Goal: Task Accomplishment & Management: Manage account settings

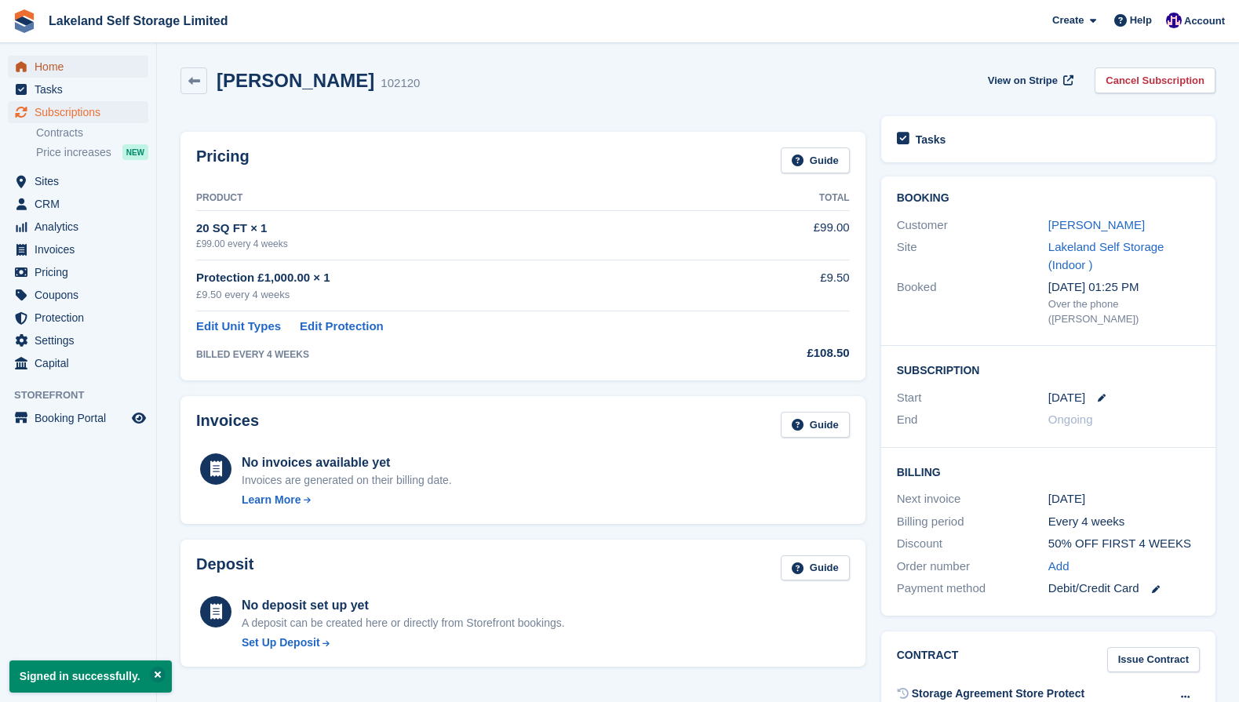
click at [48, 62] on span "Home" at bounding box center [82, 67] width 94 height 22
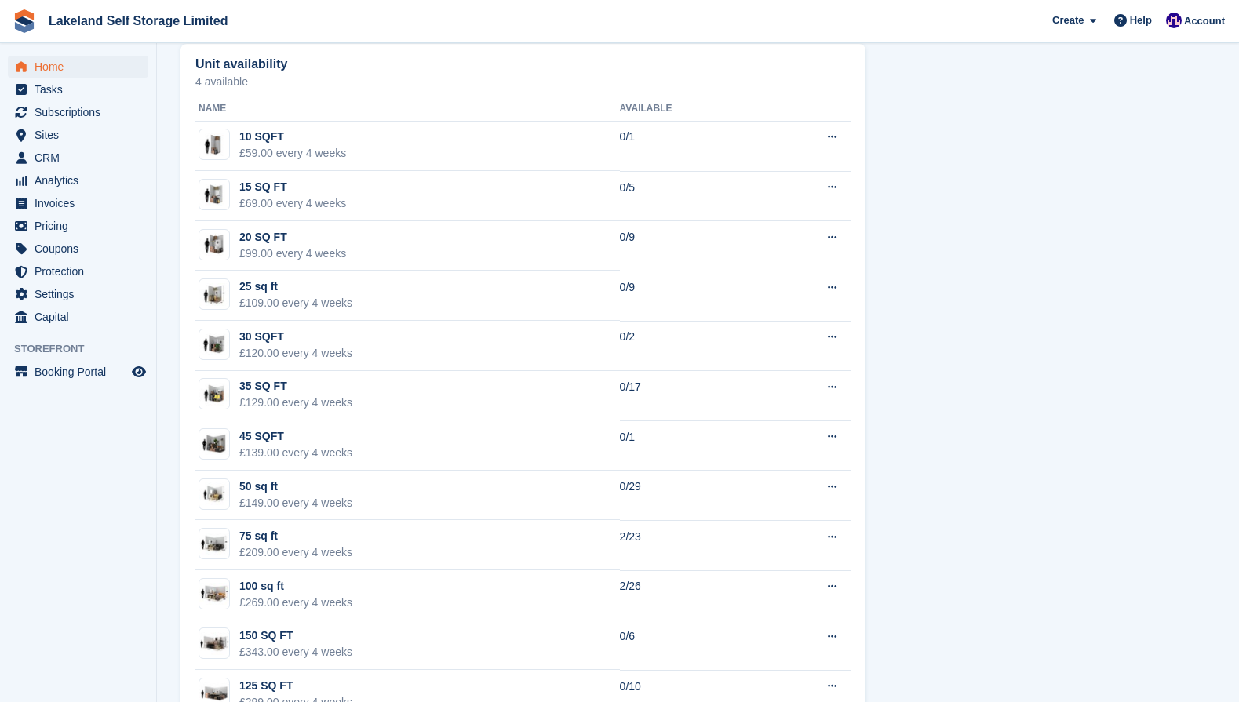
scroll to position [871, 0]
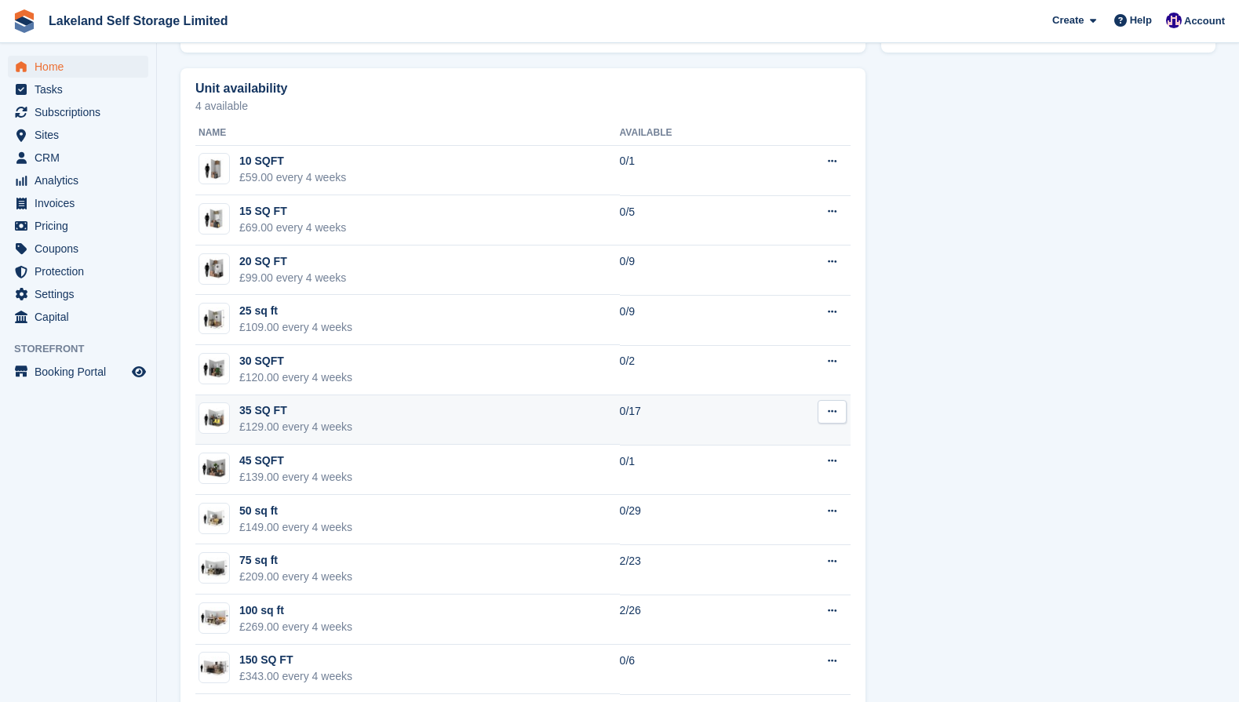
click at [831, 413] on icon at bounding box center [832, 411] width 9 height 10
click at [769, 443] on p "Edit unit type" at bounding box center [771, 442] width 136 height 20
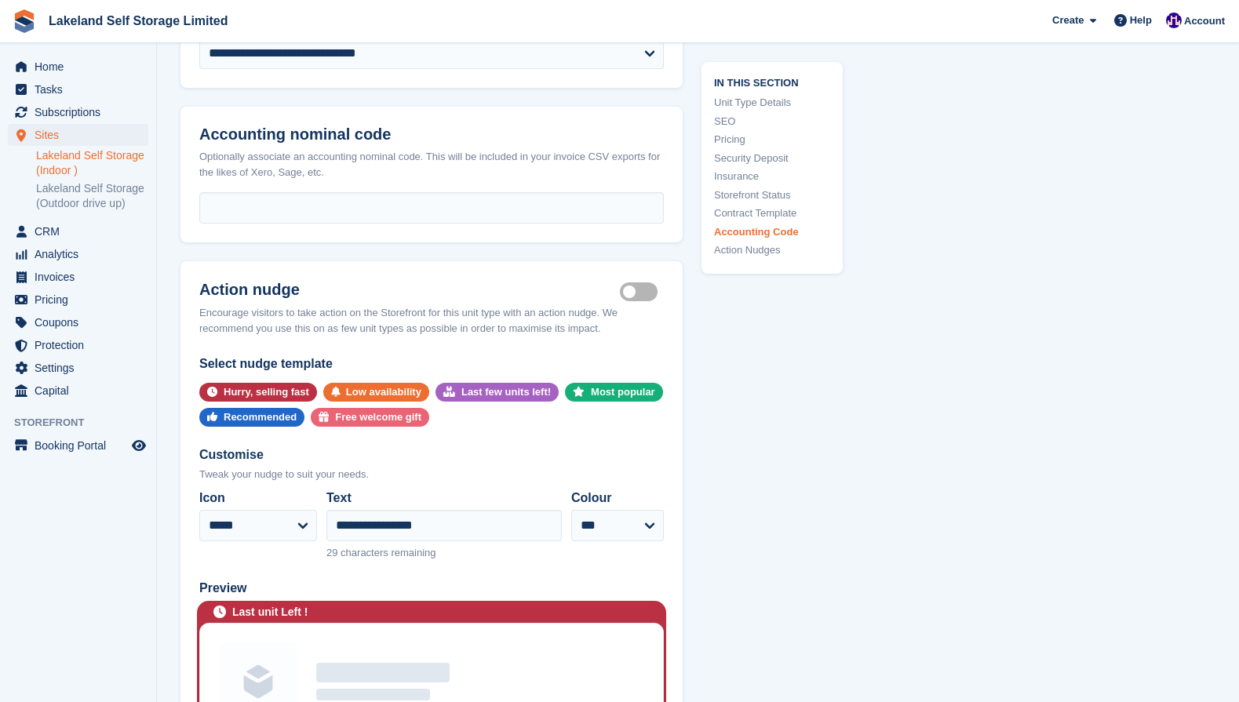
scroll to position [2796, 0]
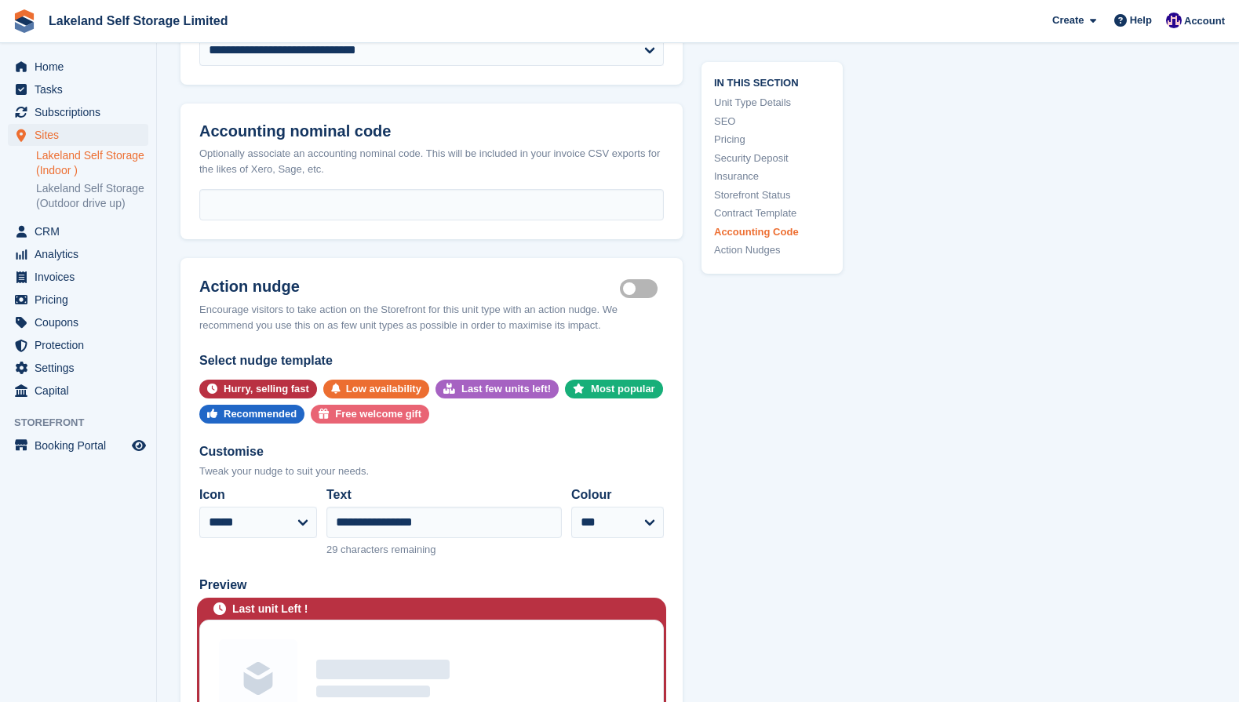
click at [632, 288] on label "Is active" at bounding box center [642, 289] width 44 height 2
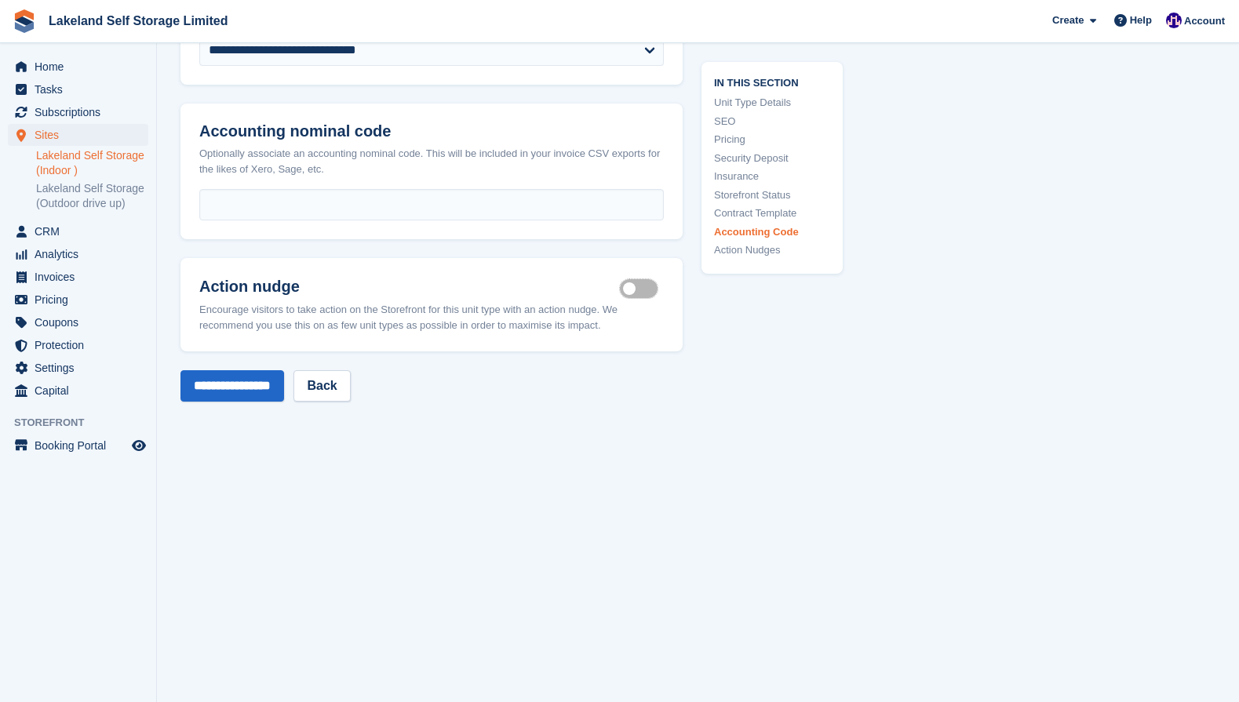
scroll to position [2759, 0]
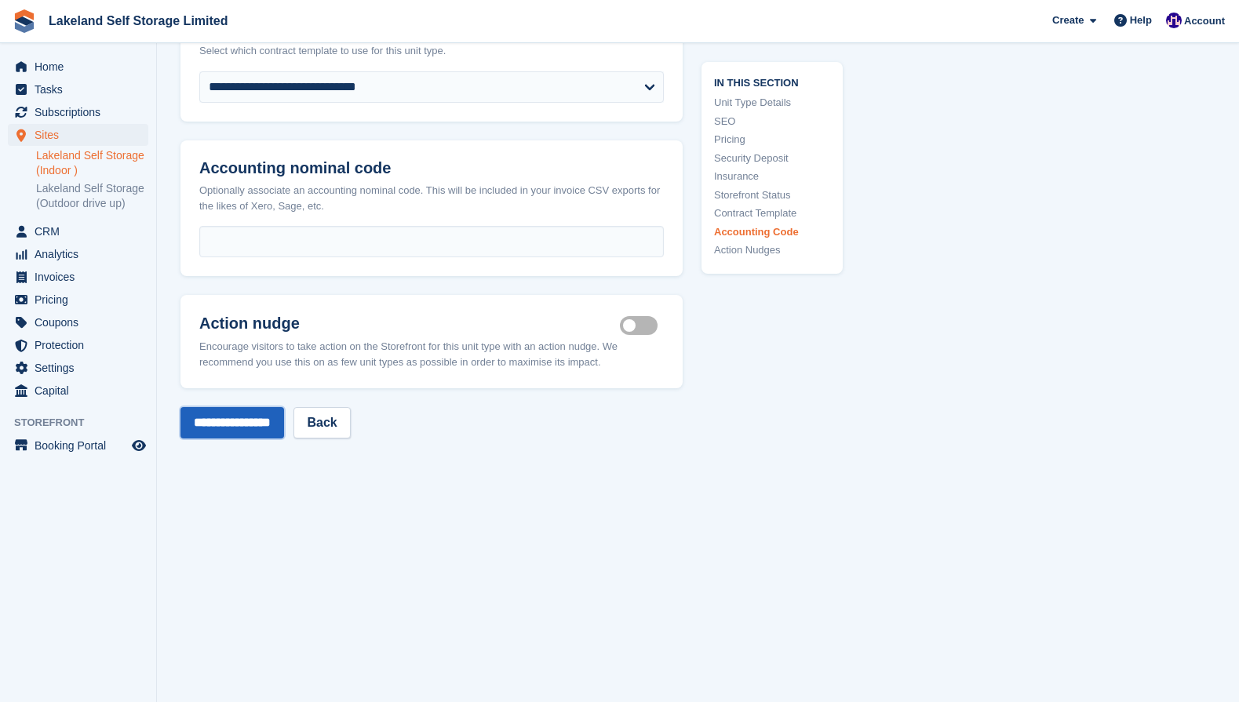
click at [234, 407] on input "**********" at bounding box center [232, 422] width 104 height 31
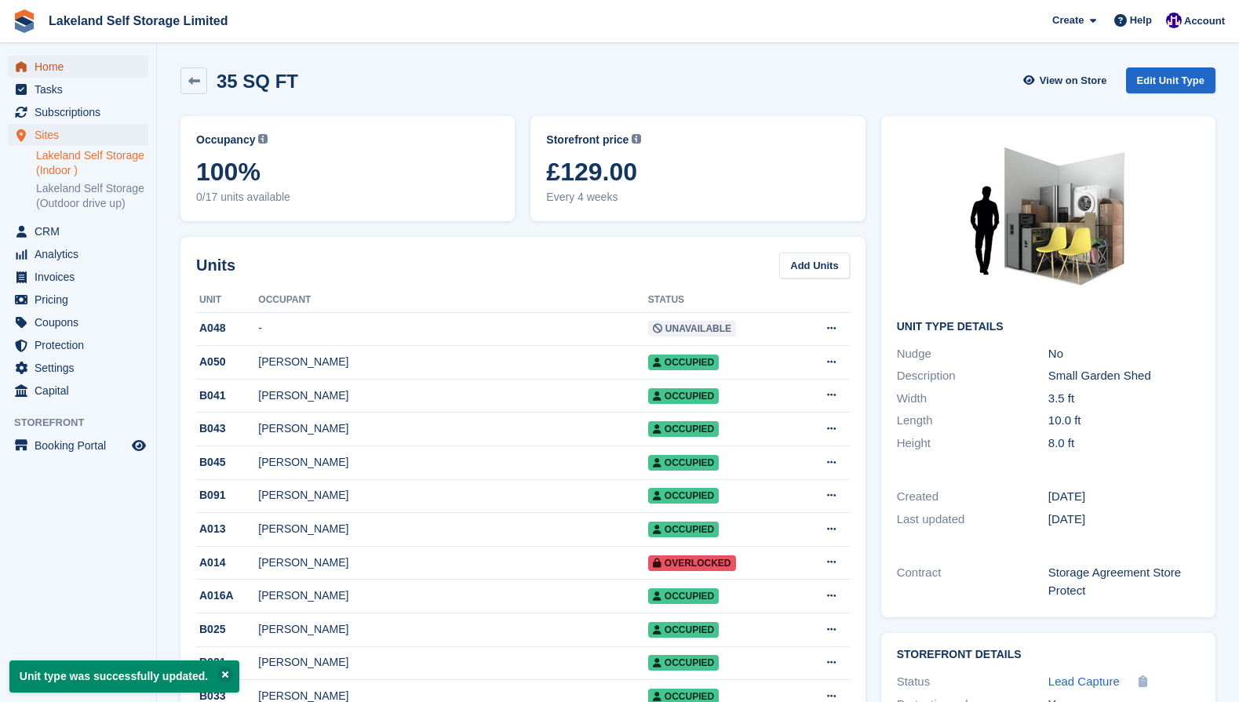
click at [60, 61] on span "Home" at bounding box center [82, 67] width 94 height 22
